Goal: Information Seeking & Learning: Check status

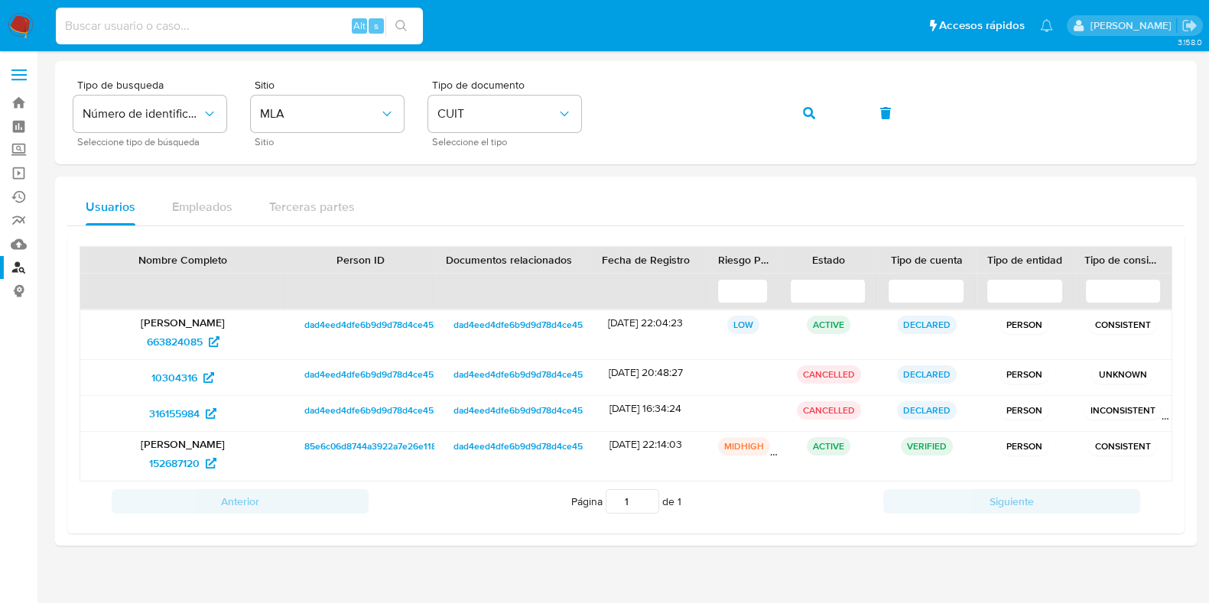
click at [210, 34] on input at bounding box center [239, 26] width 367 height 20
type input "aRFjZ5d8YeKtwC7Ff018Qd5r"
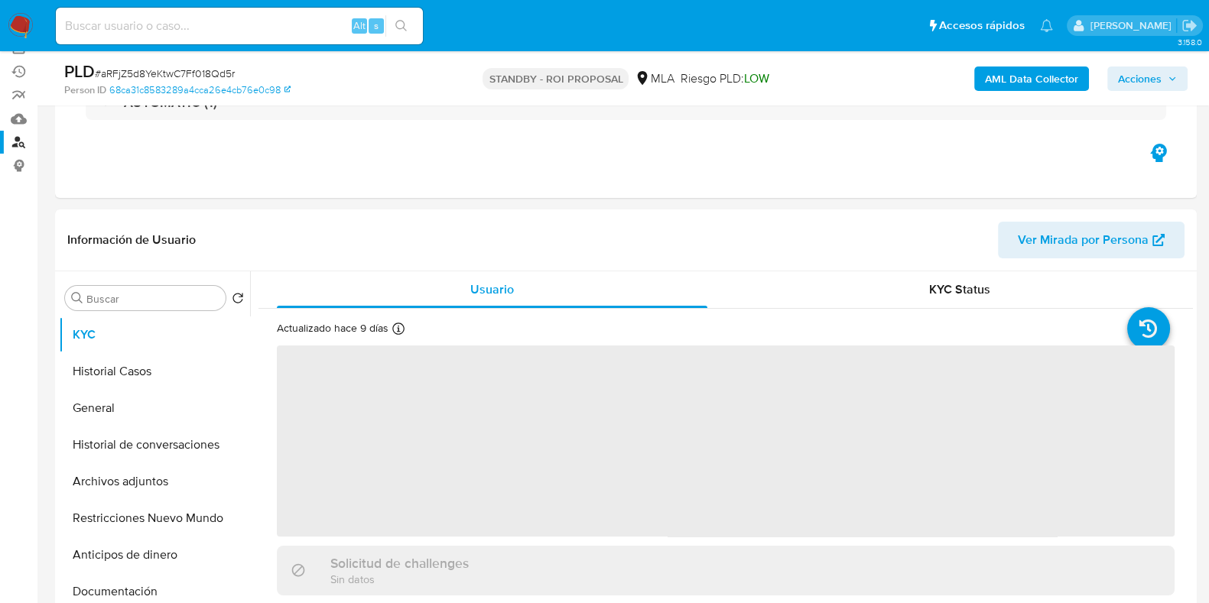
scroll to position [190, 0]
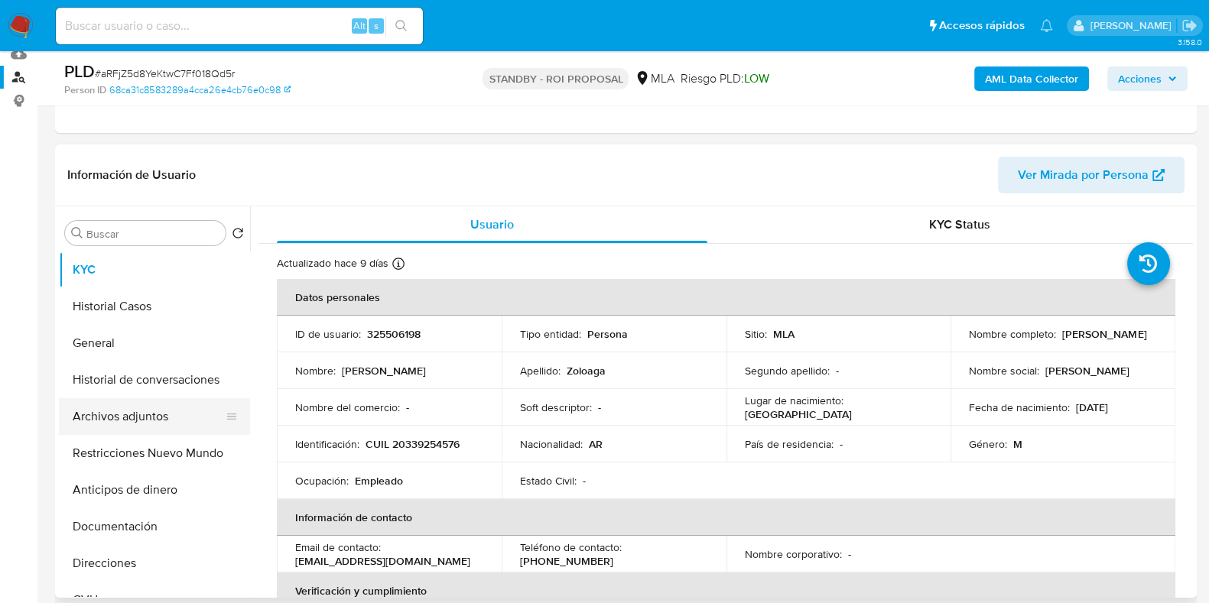
select select "10"
click at [84, 415] on button "Archivos adjuntos" at bounding box center [148, 416] width 179 height 37
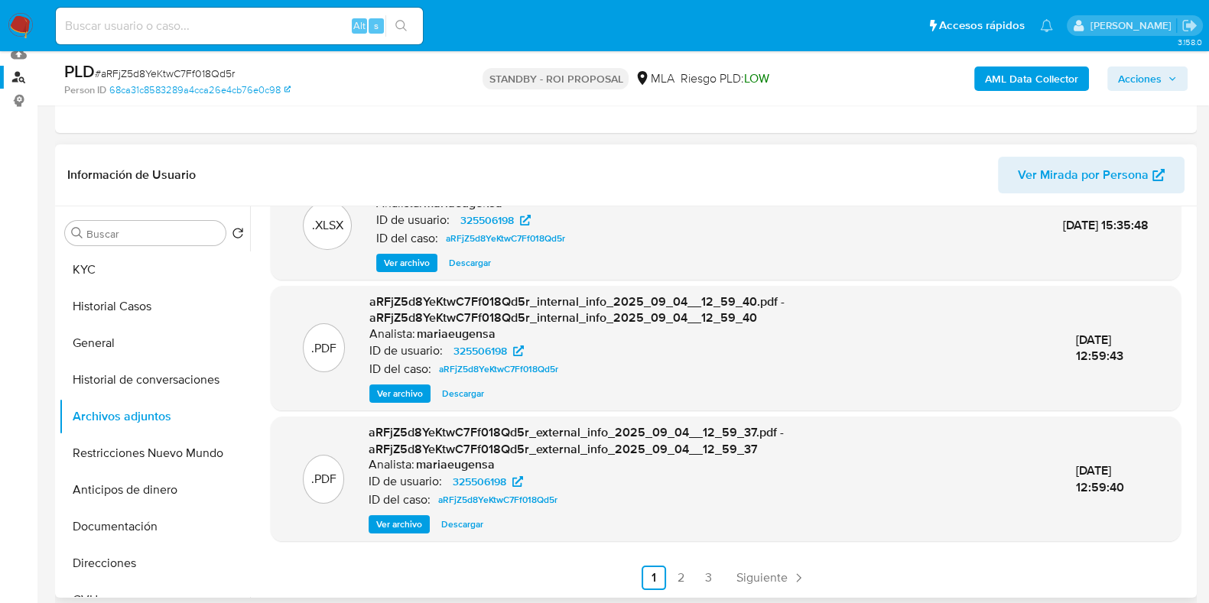
scroll to position [287, 0]
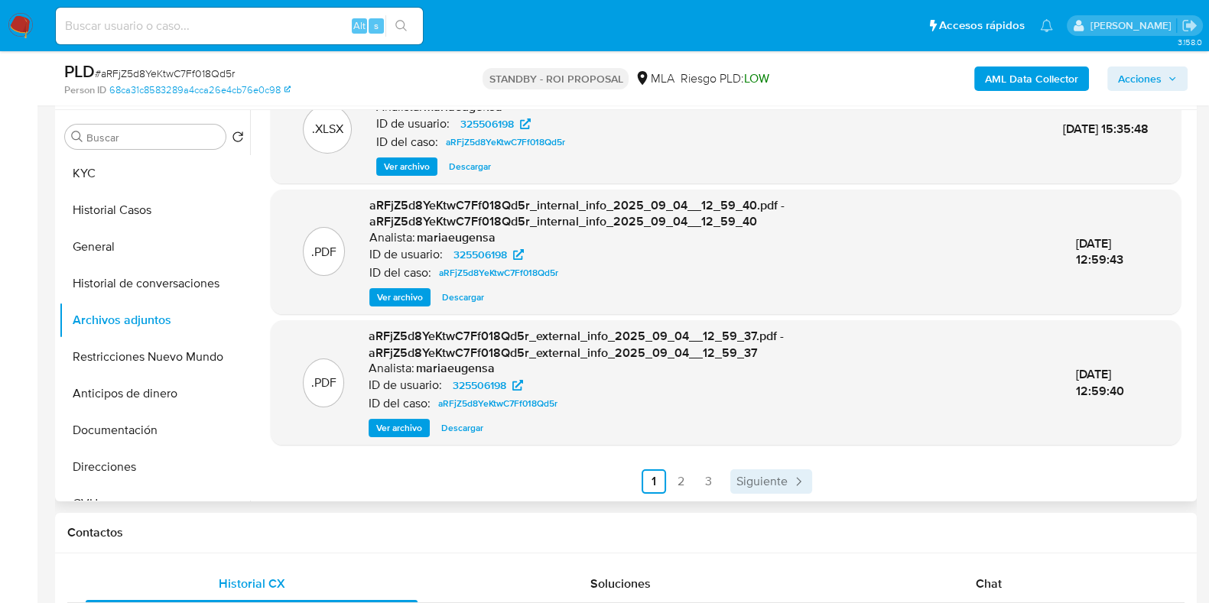
click at [796, 486] on icon "Paginación" at bounding box center [798, 481] width 15 height 15
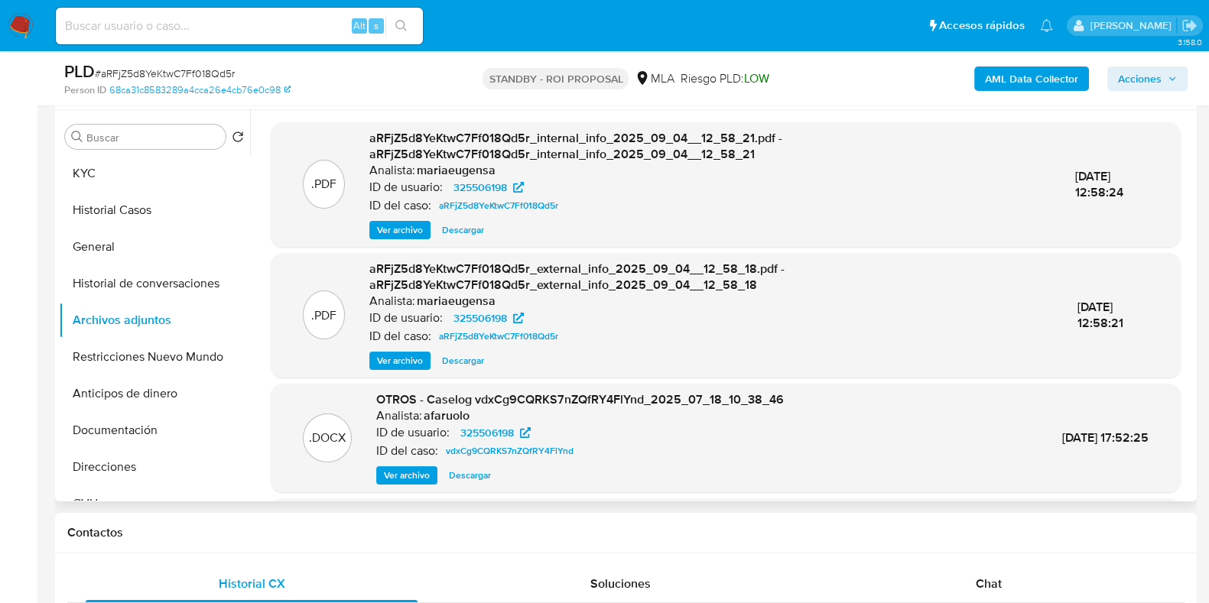
click at [467, 476] on span "Descargar" at bounding box center [470, 475] width 42 height 15
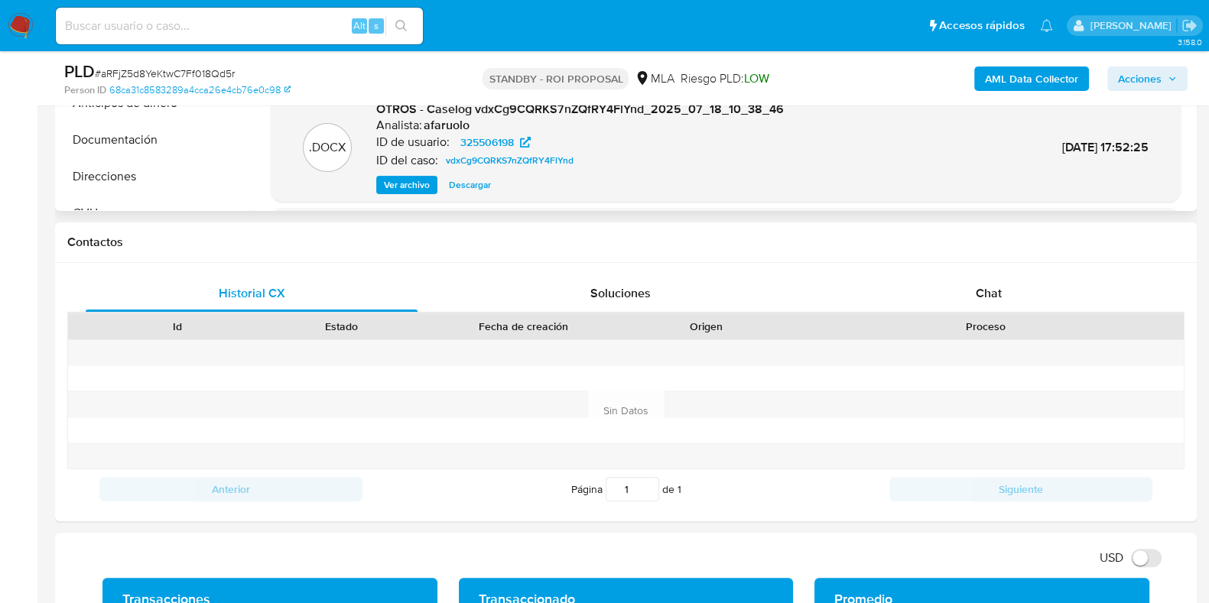
scroll to position [395, 0]
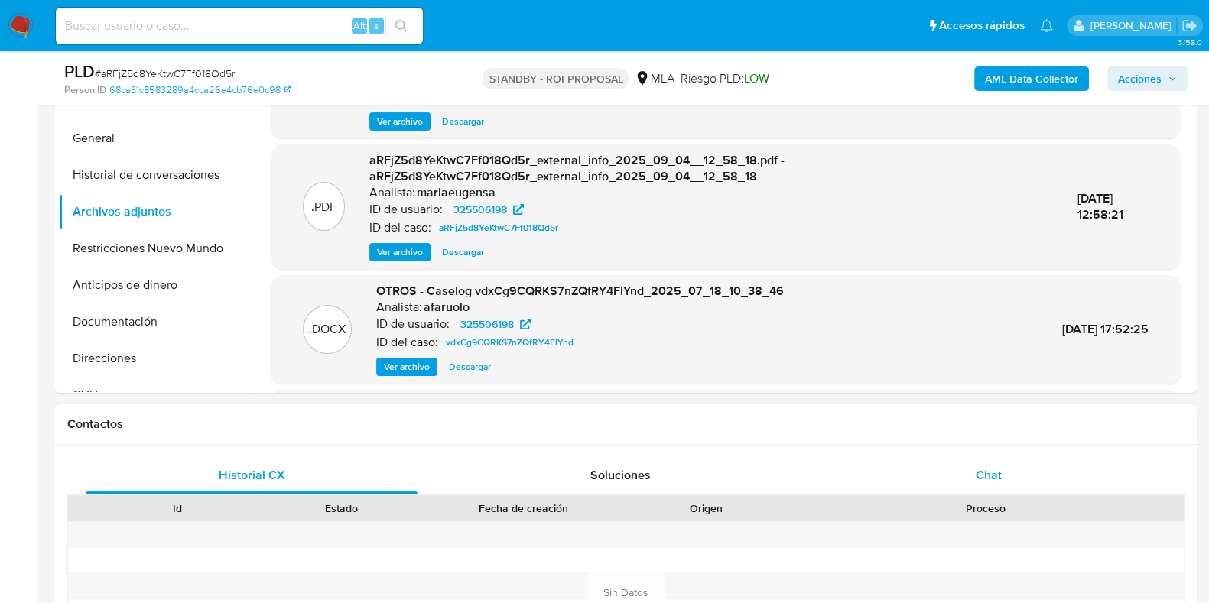
click at [1004, 476] on div "Chat" at bounding box center [989, 475] width 332 height 37
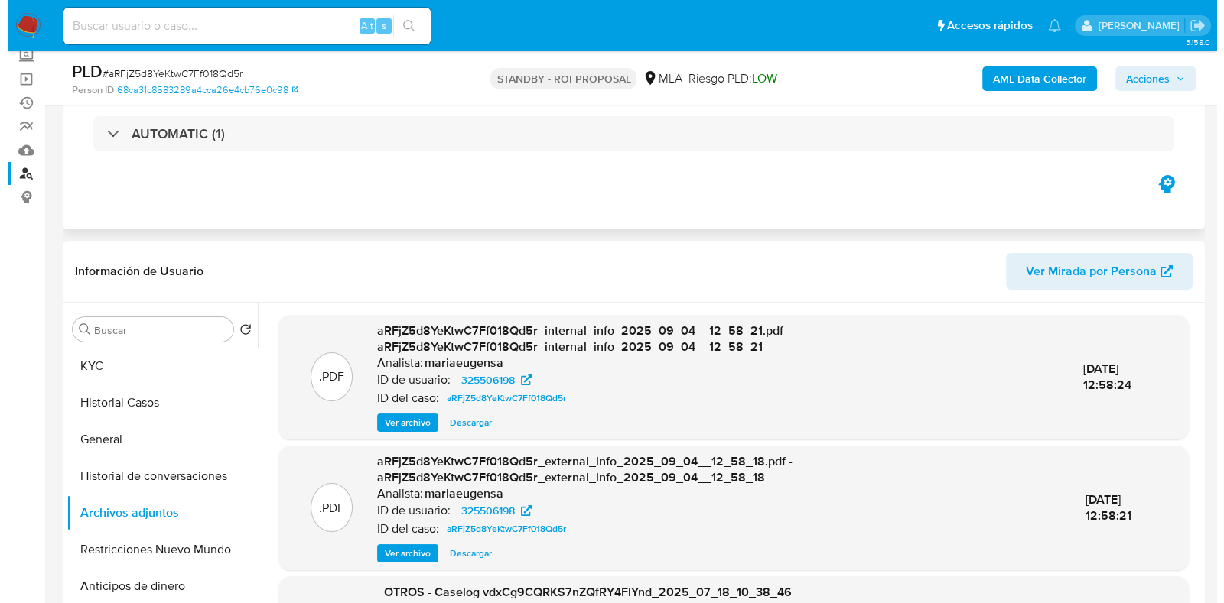
scroll to position [190, 0]
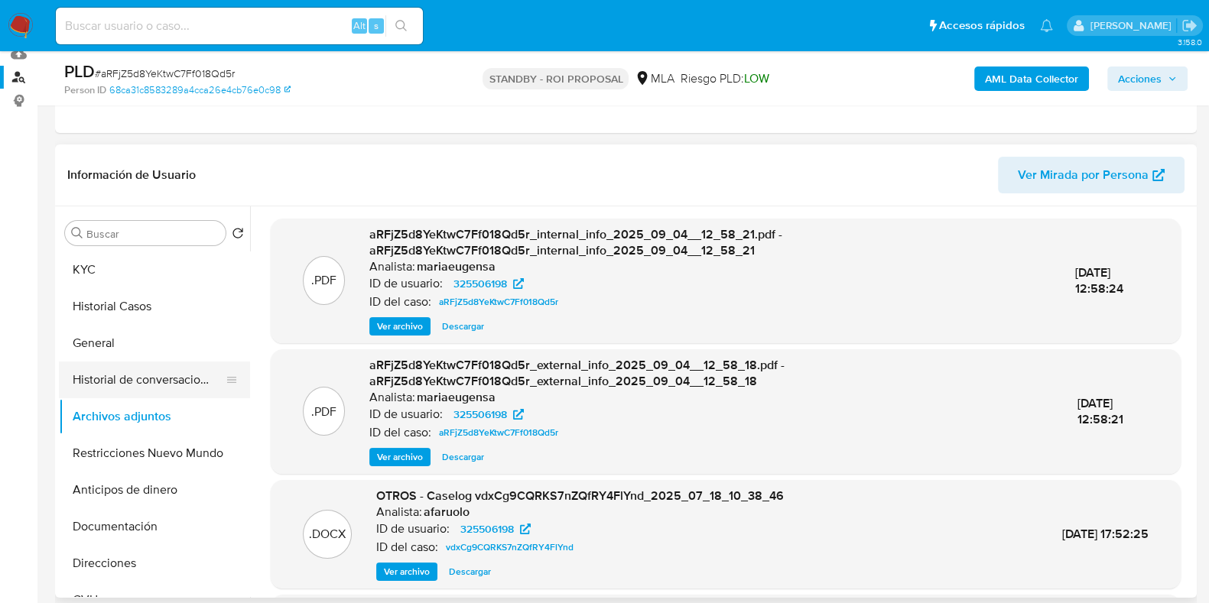
click at [119, 379] on button "Historial de conversaciones" at bounding box center [148, 380] width 179 height 37
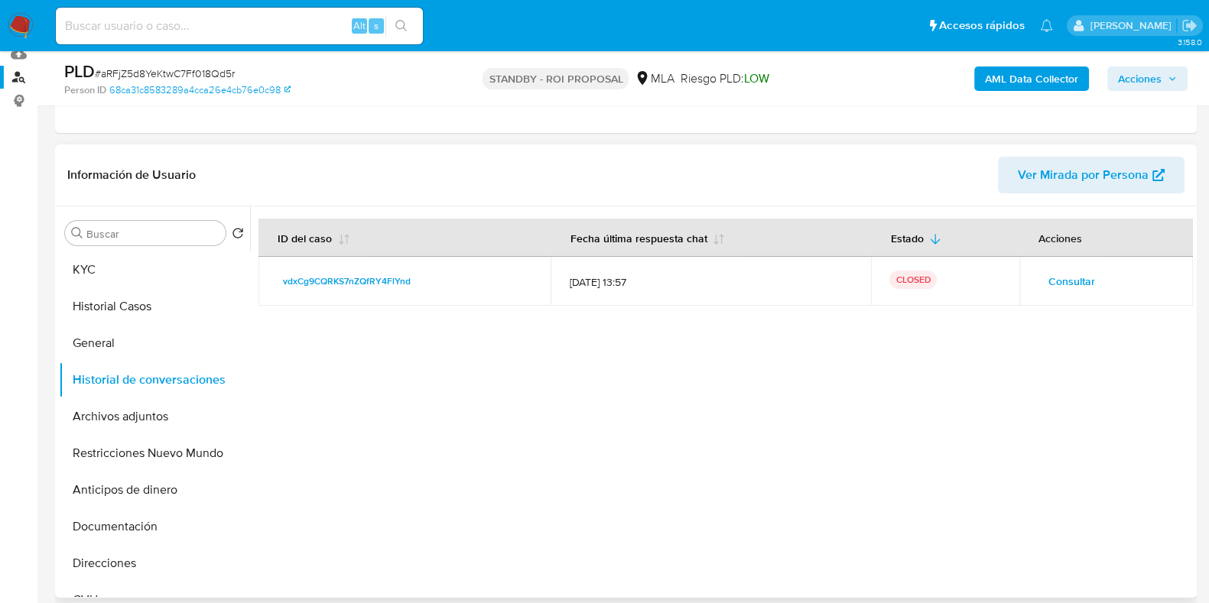
click at [1061, 272] on span "Consultar" at bounding box center [1072, 281] width 47 height 21
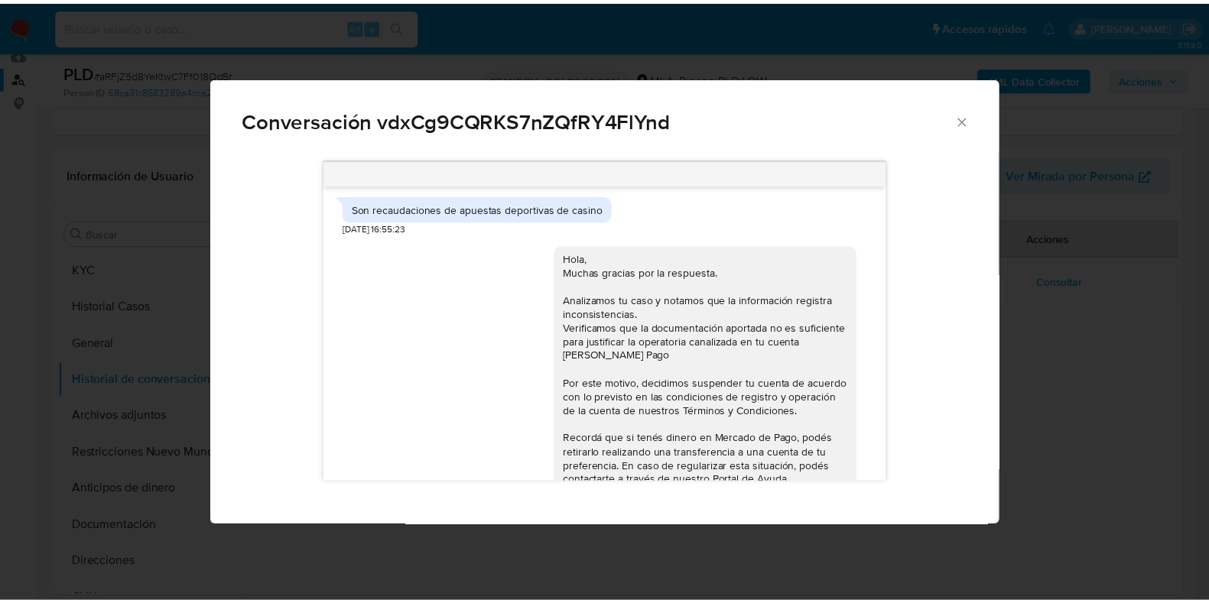
scroll to position [1349, 0]
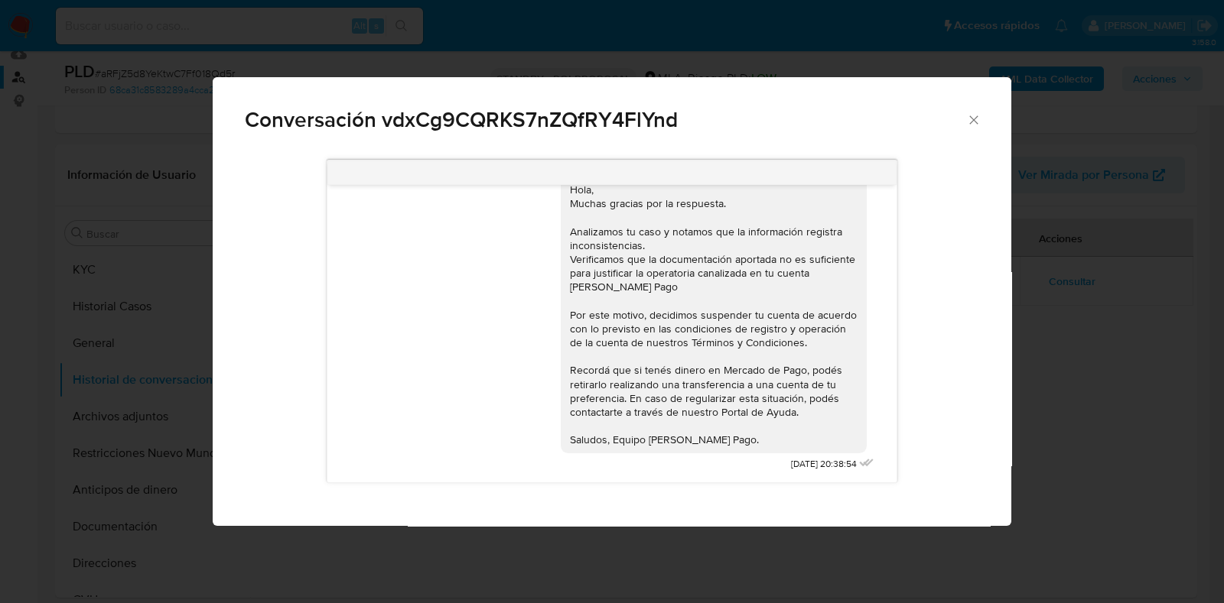
click at [971, 118] on icon "Cerrar" at bounding box center [973, 119] width 8 height 8
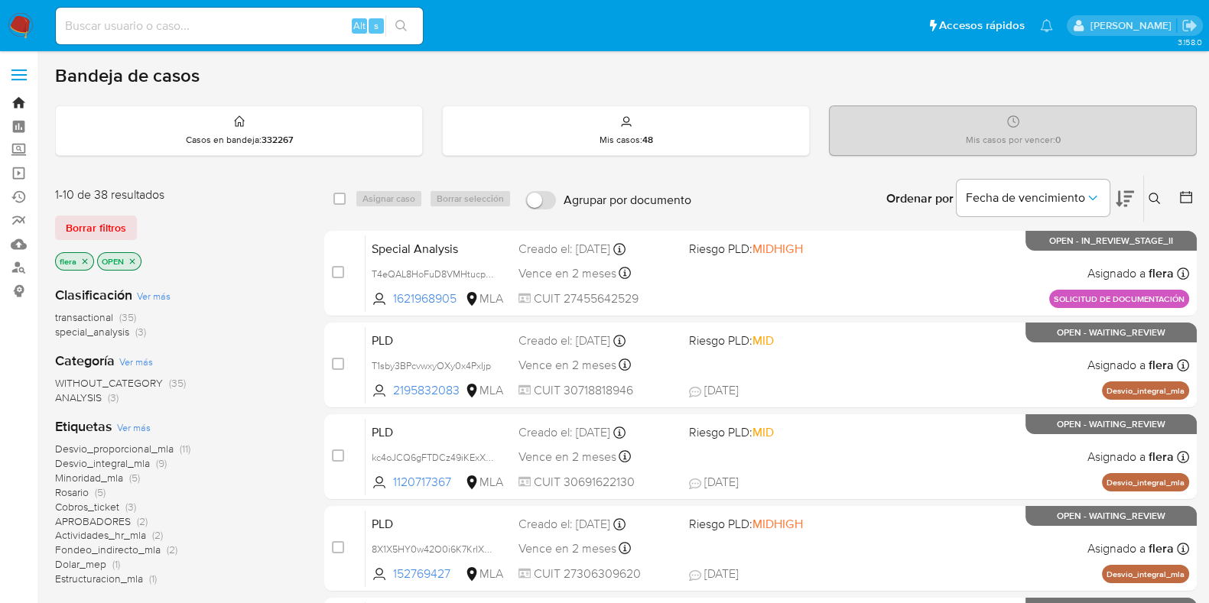
drag, startPoint x: 0, startPoint y: 0, endPoint x: 15, endPoint y: 105, distance: 105.9
click at [15, 105] on link "Bandeja" at bounding box center [91, 103] width 182 height 24
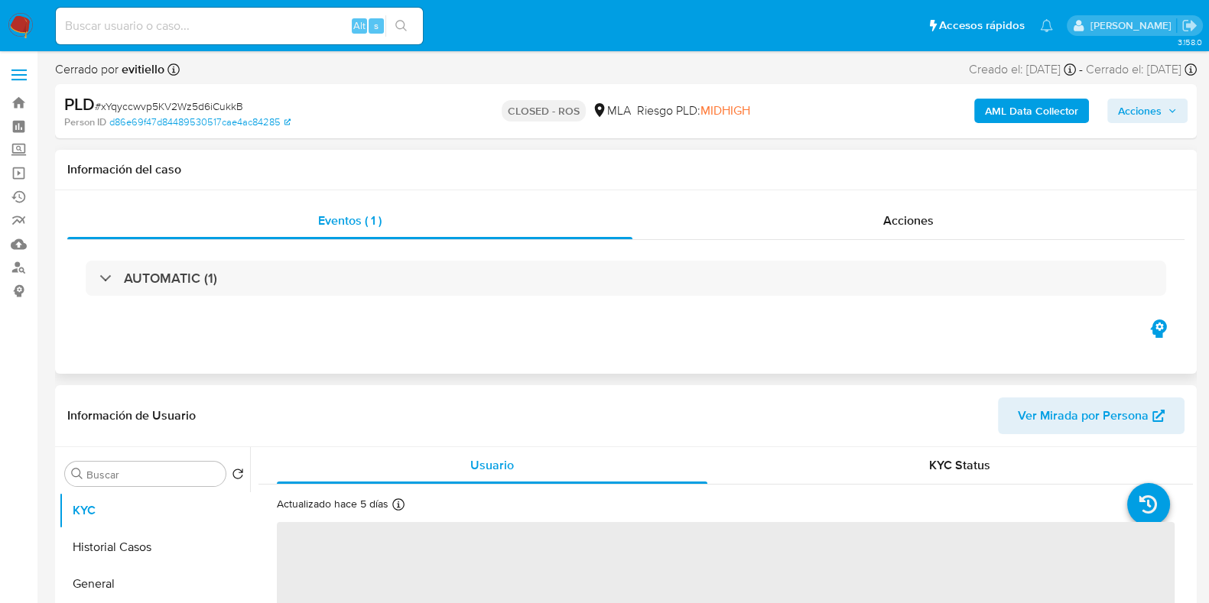
select select "10"
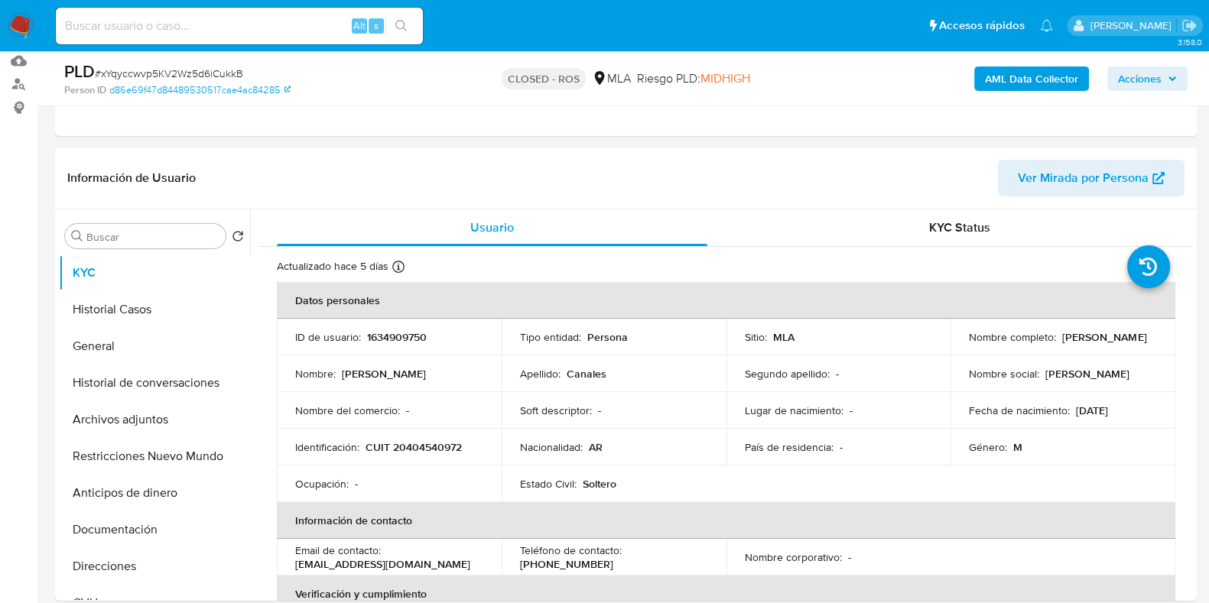
scroll to position [190, 0]
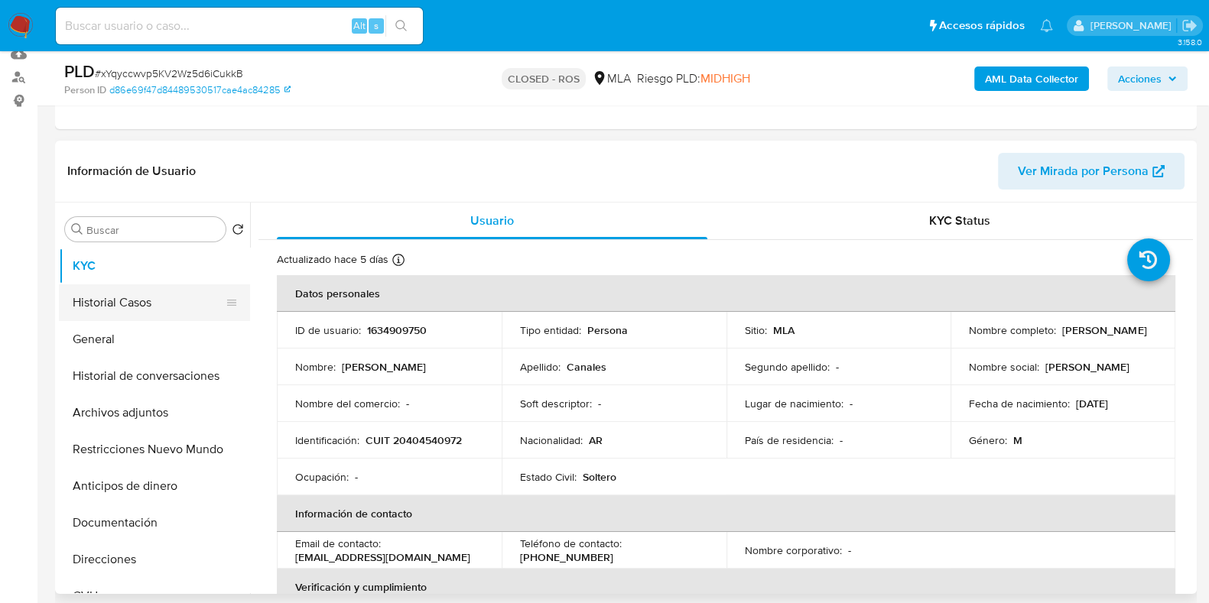
click at [126, 302] on button "Historial Casos" at bounding box center [148, 303] width 179 height 37
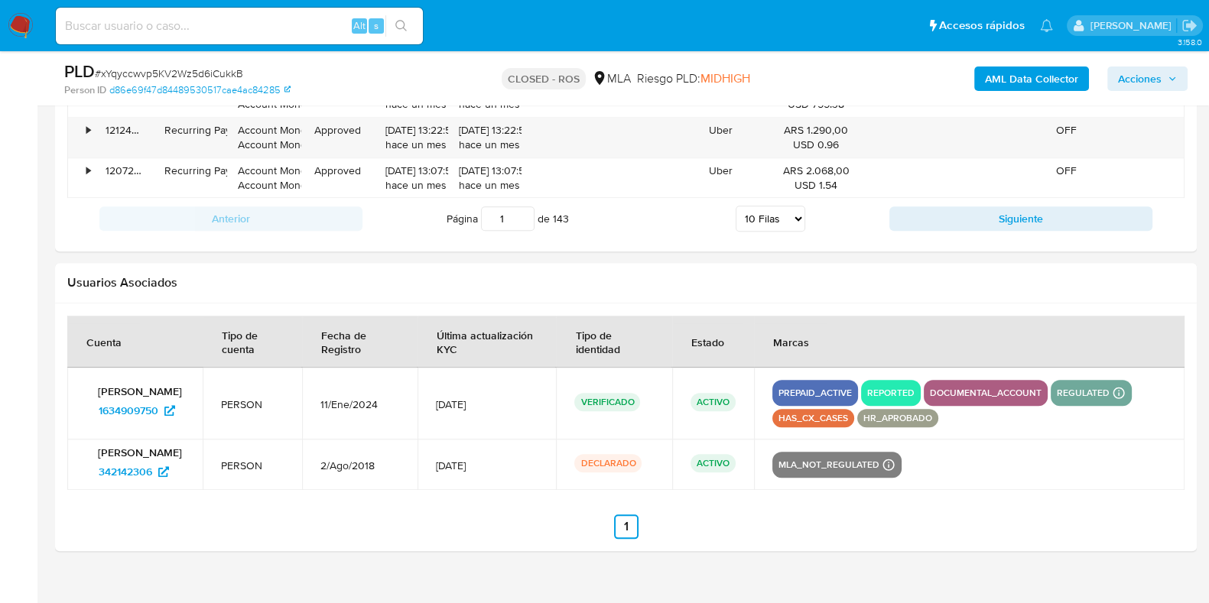
scroll to position [2084, 0]
